Goal: Information Seeking & Learning: Learn about a topic

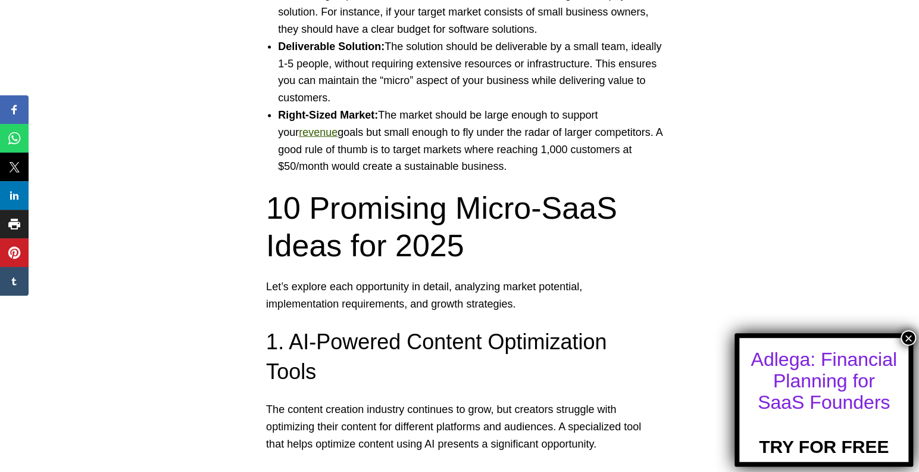
scroll to position [1249, 0]
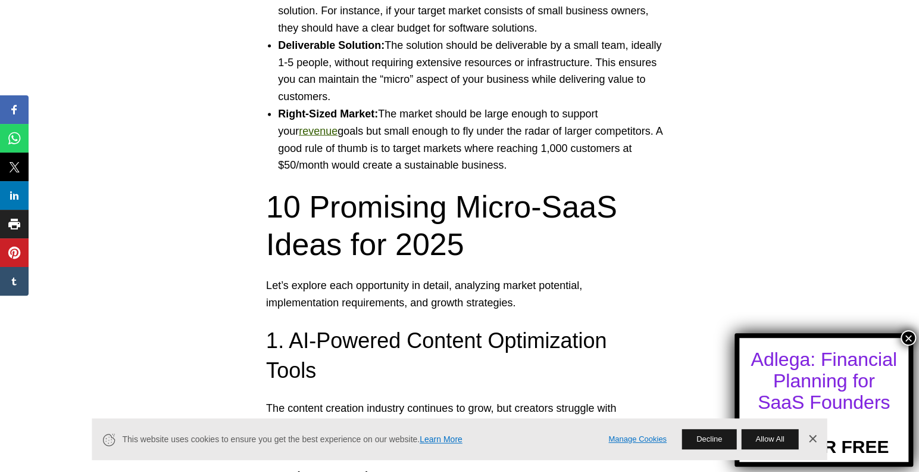
click at [909, 333] on button "×" at bounding box center [908, 337] width 15 height 15
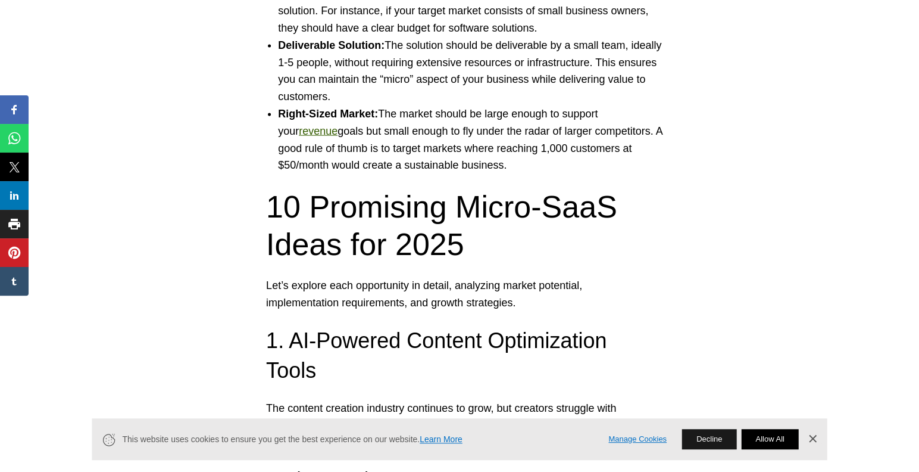
click at [778, 434] on button "Allow All" at bounding box center [769, 439] width 57 height 20
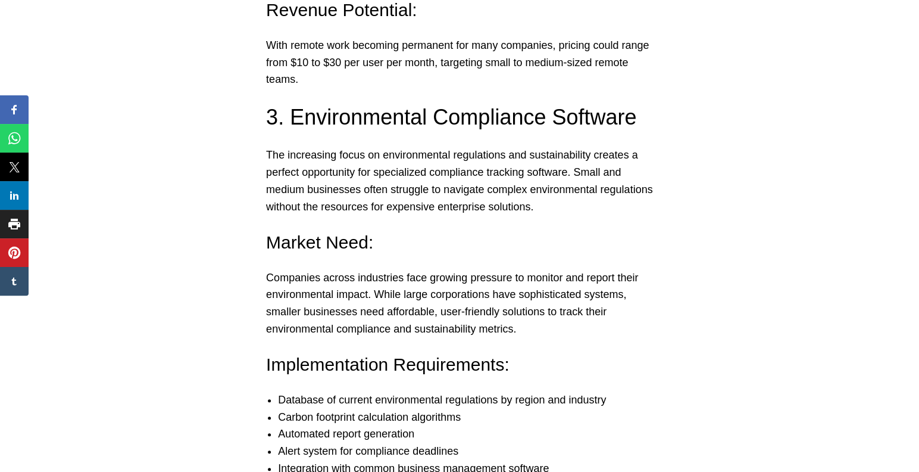
scroll to position [2423, 0]
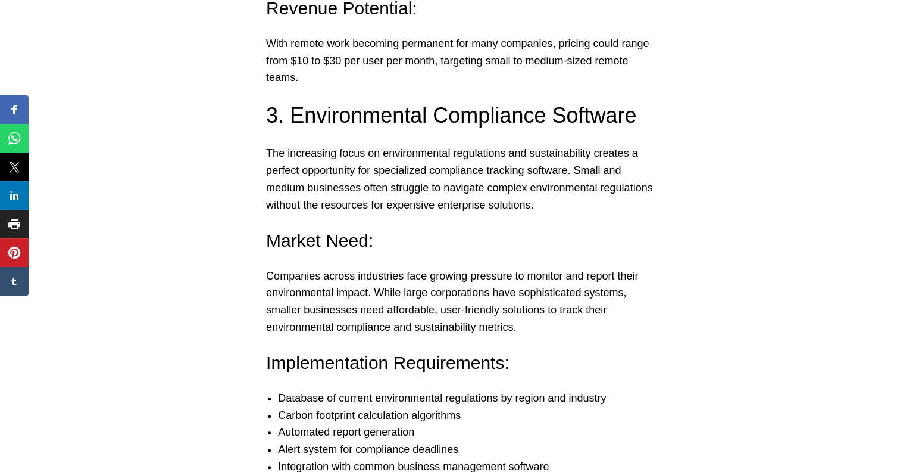
click at [285, 157] on p "The increasing focus on environmental regulations and sustainability creates a …" at bounding box center [459, 179] width 387 height 68
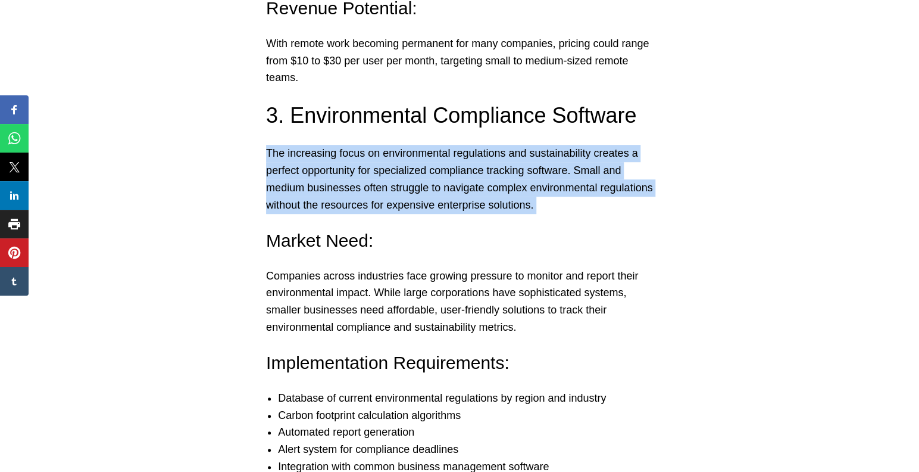
click at [285, 157] on p "The increasing focus on environmental regulations and sustainability creates a …" at bounding box center [459, 179] width 387 height 68
click at [304, 211] on p "The increasing focus on environmental regulations and sustainability creates a …" at bounding box center [459, 179] width 387 height 68
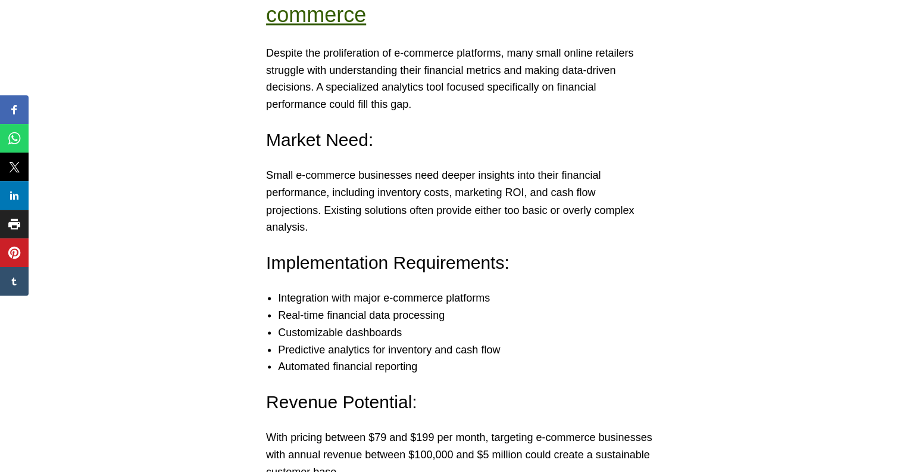
scroll to position [3068, 0]
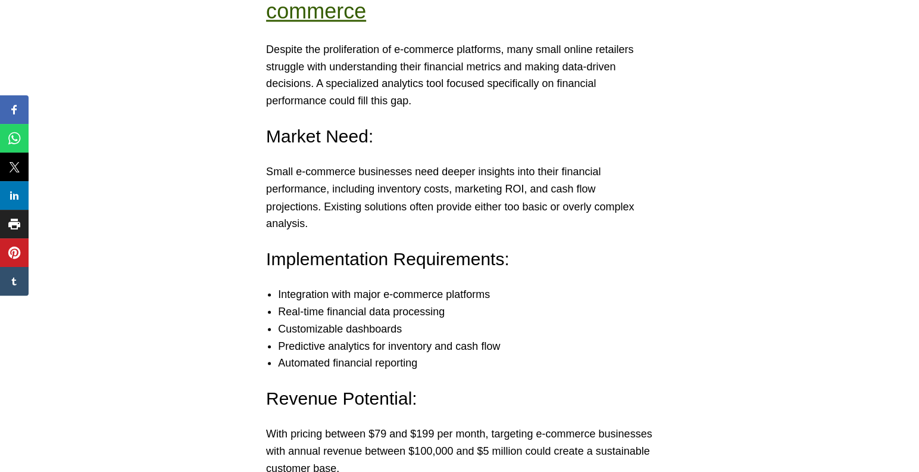
click at [283, 196] on p "Small e-commerce businesses need deeper insights into their financial performan…" at bounding box center [459, 197] width 387 height 68
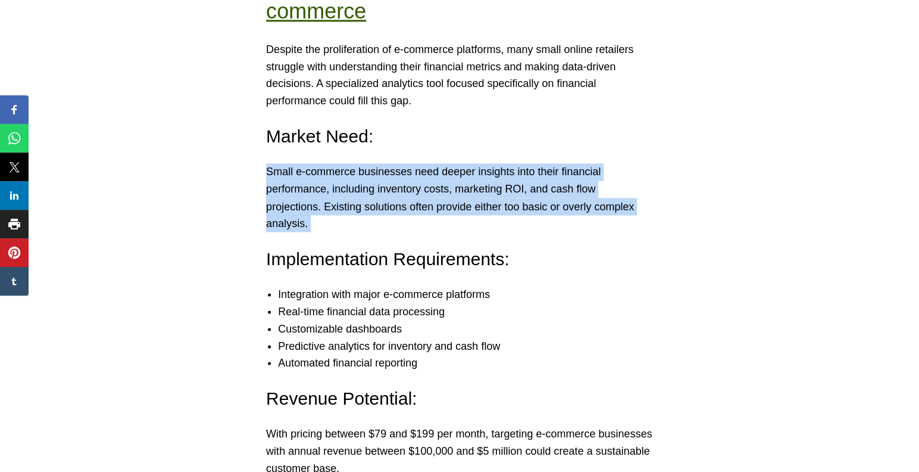
click at [283, 196] on p "Small e-commerce businesses need deeper insights into their financial performan…" at bounding box center [459, 197] width 387 height 68
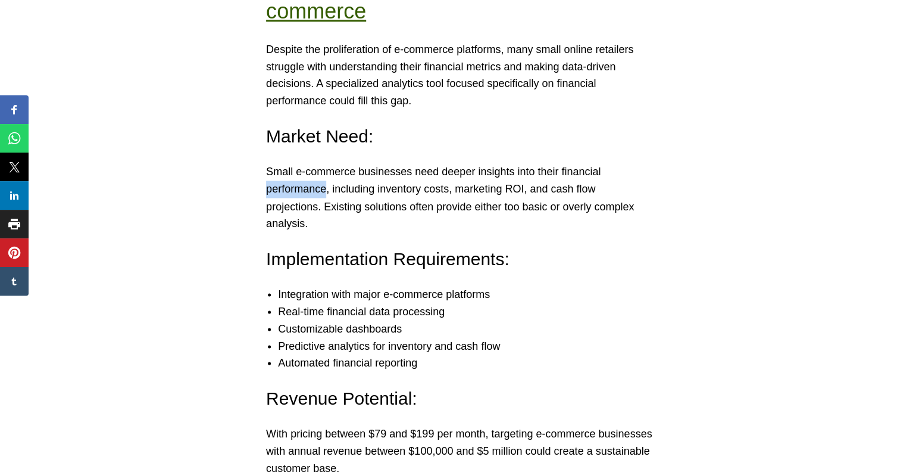
click at [283, 196] on p "Small e-commerce businesses need deeper insights into their financial performan…" at bounding box center [459, 197] width 387 height 68
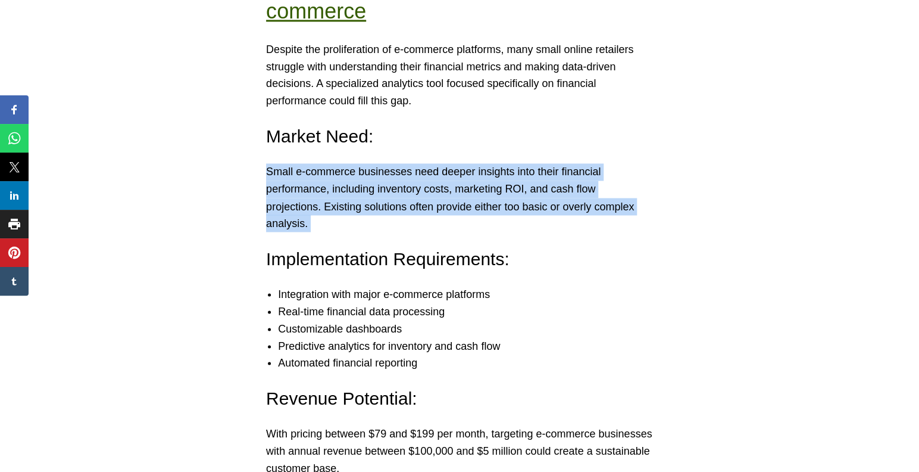
click at [283, 196] on p "Small e-commerce businesses need deeper insights into their financial performan…" at bounding box center [459, 197] width 387 height 68
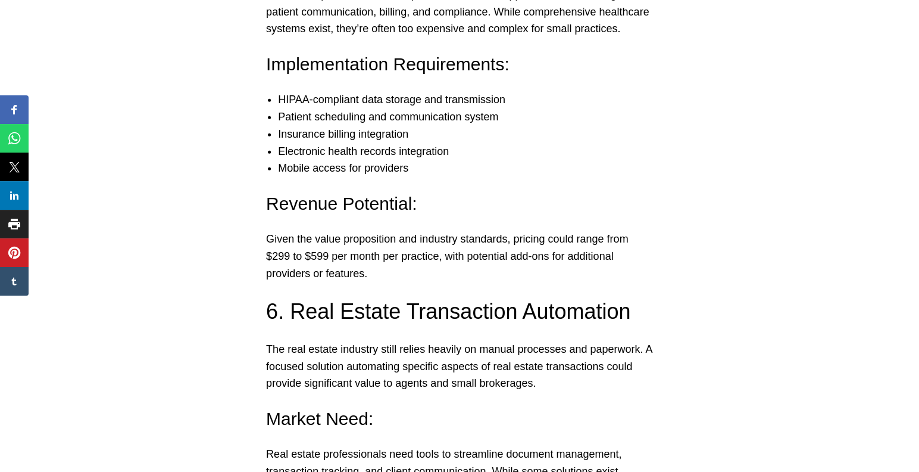
scroll to position [3836, 0]
